Goal: Transaction & Acquisition: Purchase product/service

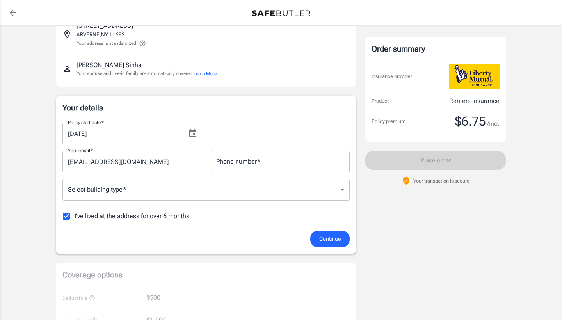
scroll to position [88, 0]
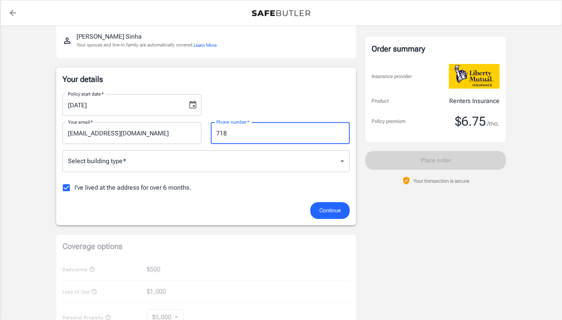
type input "7188139697"
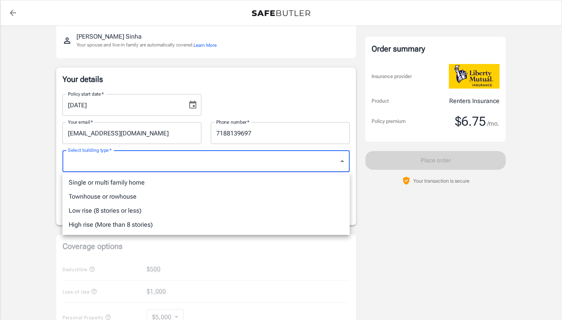
click at [167, 168] on body "Policy premium $ 6.75 /mo Liberty Mutual Renters Insurance 7016 CORAL REEF WAY …" at bounding box center [281, 281] width 562 height 738
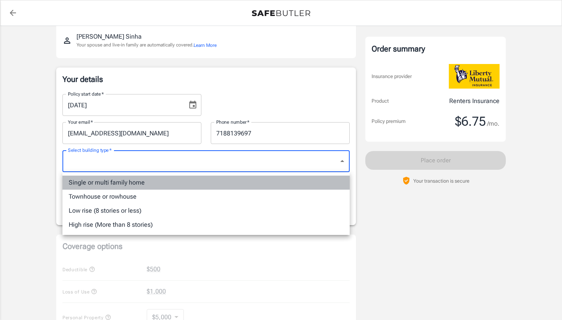
click at [131, 184] on li "Single or multi family home" at bounding box center [205, 183] width 287 height 14
type input "singlefamily"
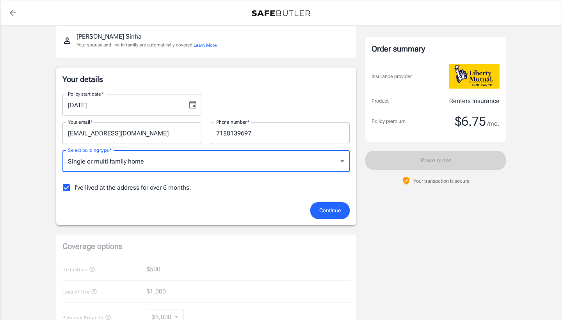
click at [326, 209] on span "Continue" at bounding box center [329, 211] width 21 height 10
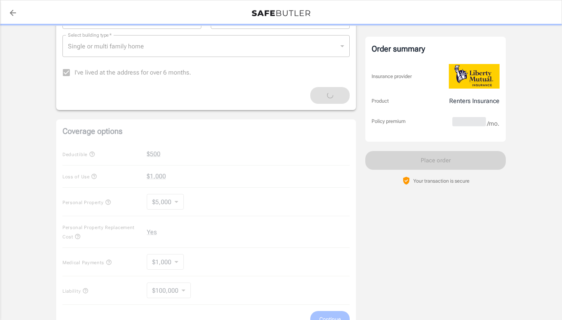
scroll to position [204, 0]
click at [178, 200] on div "Coverage options Deductible $500 Loss of Use $1,000 Personal Property $5,000 50…" at bounding box center [206, 225] width 300 height 215
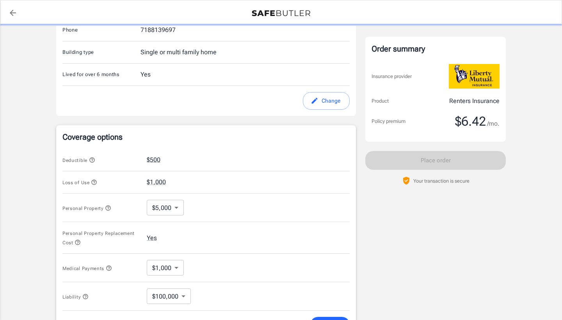
scroll to position [277, 0]
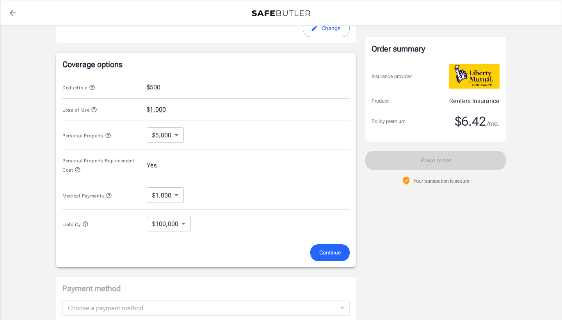
click at [176, 134] on body "Policy premium $ 6.42 /mo Liberty Mutual Renters Insurance 7016 CORAL REEF WAY …" at bounding box center [281, 95] width 562 height 745
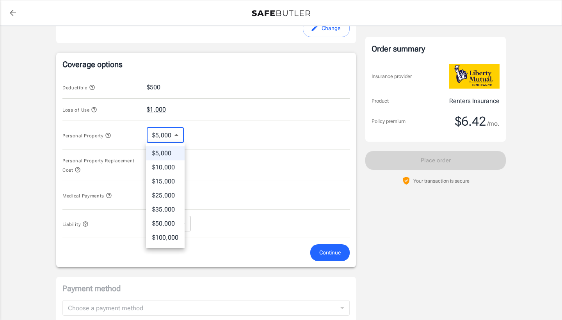
click at [164, 153] on li "$5,000" at bounding box center [165, 153] width 39 height 14
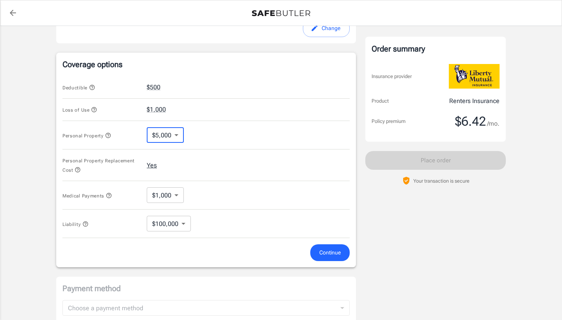
click at [154, 164] on button "Yes" at bounding box center [152, 165] width 10 height 9
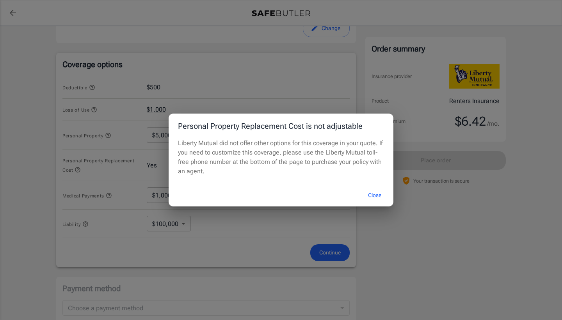
click at [376, 197] on button "Close" at bounding box center [374, 195] width 31 height 17
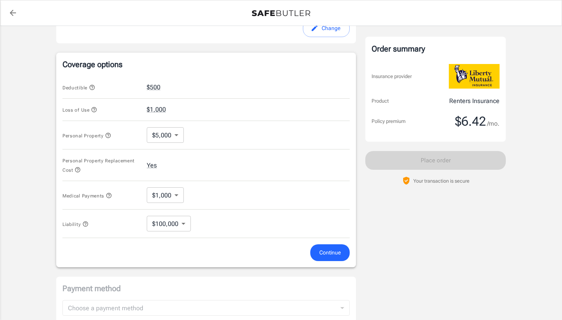
click at [177, 195] on body "Policy premium $ 6.42 /mo Liberty Mutual Renters Insurance 7016 CORAL REEF WAY …" at bounding box center [281, 95] width 562 height 745
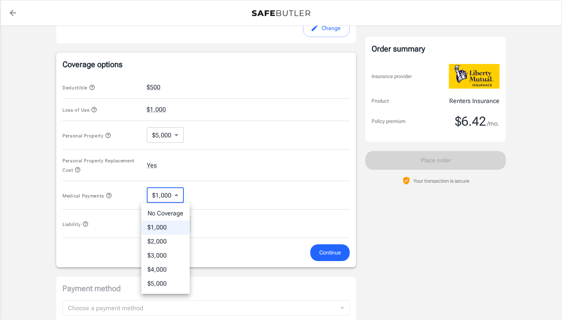
click at [161, 212] on li "No Coverage" at bounding box center [165, 214] width 48 height 14
type input "No Coverage"
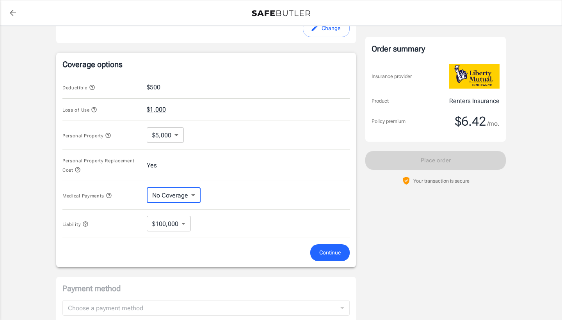
click at [185, 223] on body "Policy premium $ 6.42 /mo Liberty Mutual Renters Insurance 7016 CORAL REEF WAY …" at bounding box center [281, 95] width 562 height 745
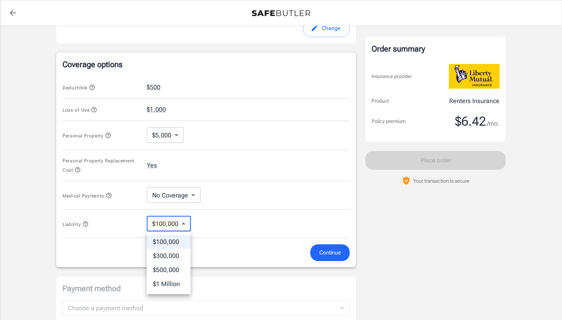
click at [160, 242] on li "$100,000" at bounding box center [169, 242] width 44 height 14
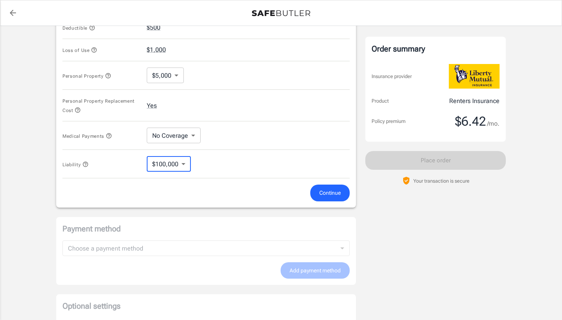
scroll to position [308, 0]
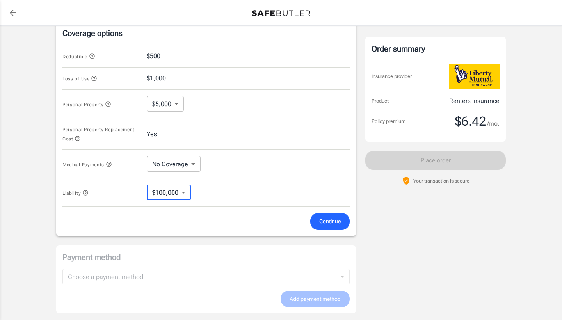
click at [328, 222] on span "Continue" at bounding box center [329, 222] width 21 height 10
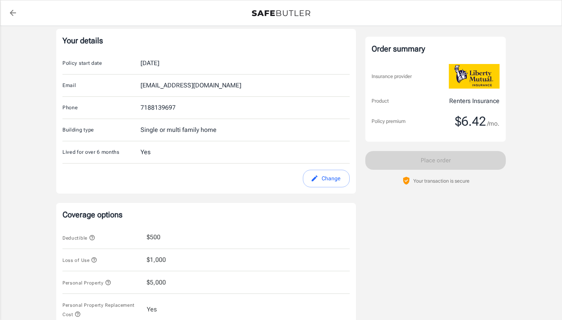
scroll to position [24, 0]
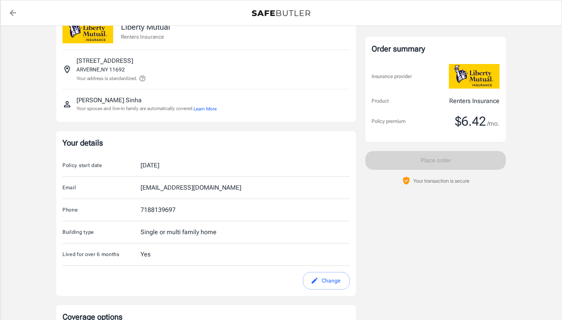
click at [360, 184] on div "Liberty Mutual Renters Insurance 7016 CORAL REEF WAY ARVERNE , NY 11692 Your ad…" at bounding box center [281, 325] width 450 height 629
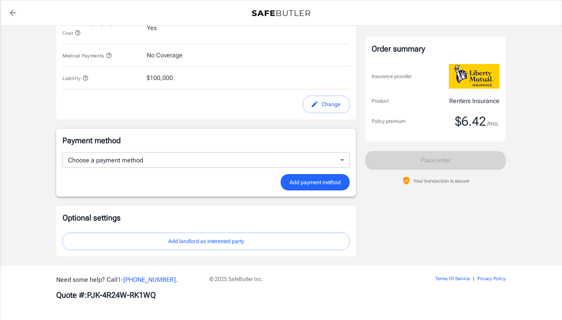
scroll to position [408, 0]
click at [308, 184] on span "Add payment method" at bounding box center [315, 183] width 51 height 10
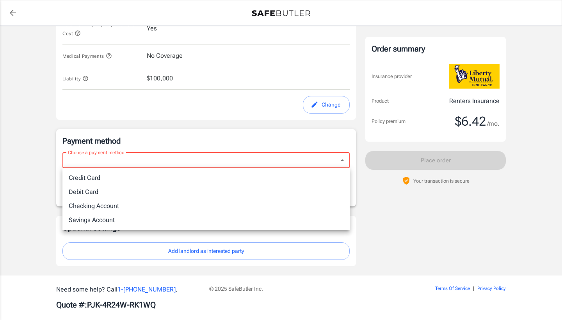
click at [179, 177] on li "Credit Card" at bounding box center [205, 178] width 287 height 14
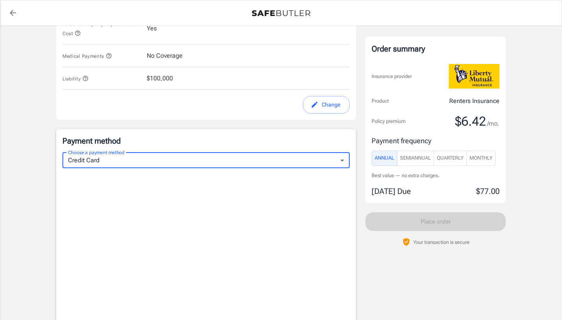
type input "credit"
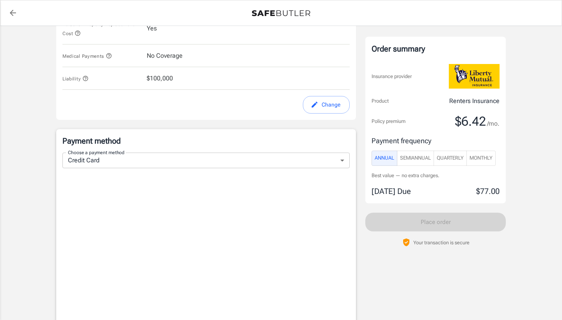
click at [40, 248] on div "Policy premium $ 6.42 /mo Liberty Mutual Renters Insurance 7016 CORAL REEF WAY …" at bounding box center [281, 41] width 562 height 846
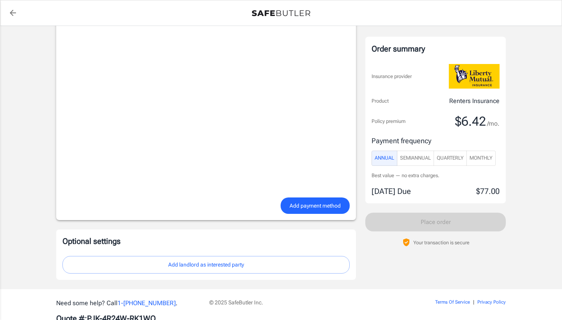
scroll to position [583, 0]
click at [309, 207] on span "Add payment method" at bounding box center [315, 205] width 51 height 10
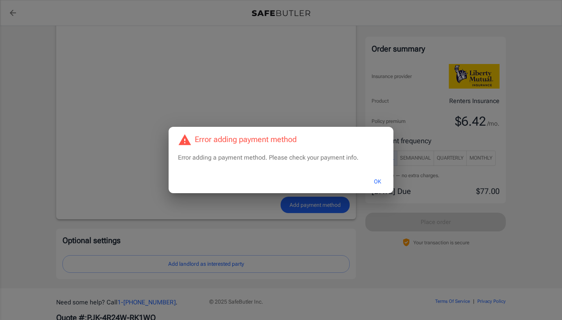
click at [380, 180] on button "OK" at bounding box center [377, 181] width 25 height 17
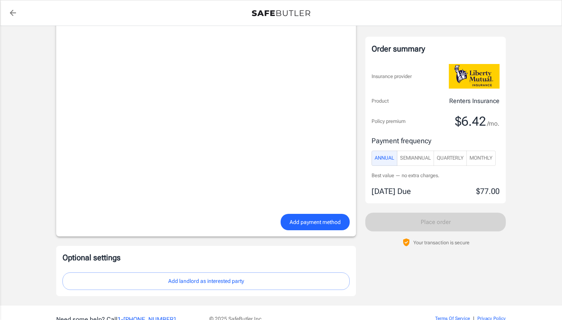
scroll to position [574, 0]
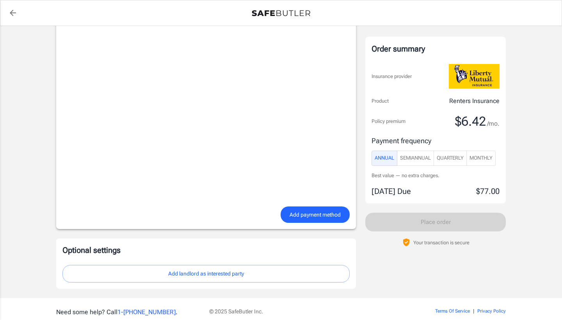
click at [299, 216] on span "Add payment method" at bounding box center [315, 215] width 51 height 10
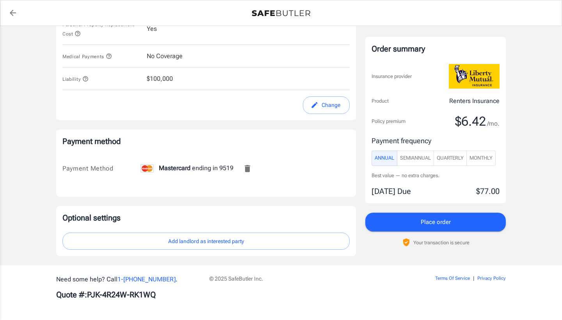
scroll to position [407, 0]
click at [433, 221] on span "Place order" at bounding box center [436, 222] width 30 height 10
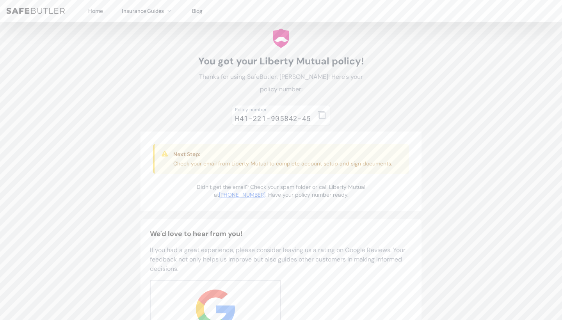
scroll to position [20, 0]
click at [322, 113] on icon "button" at bounding box center [322, 114] width 8 height 8
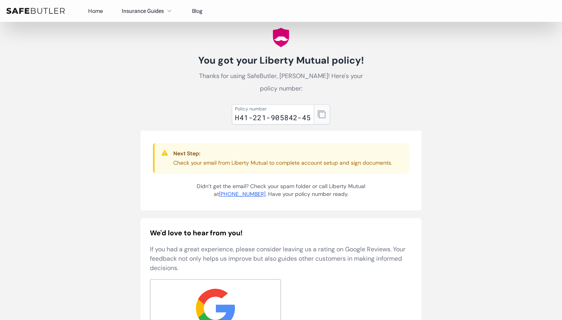
click at [321, 115] on icon "button" at bounding box center [322, 114] width 8 height 8
